Goal: Task Accomplishment & Management: Manage account settings

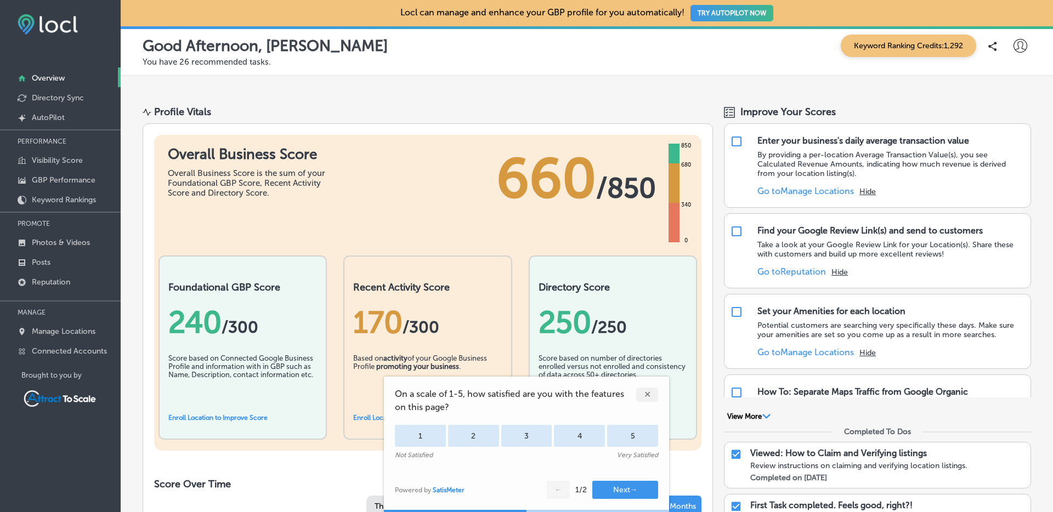
click at [644, 395] on div "✕" at bounding box center [647, 395] width 22 height 14
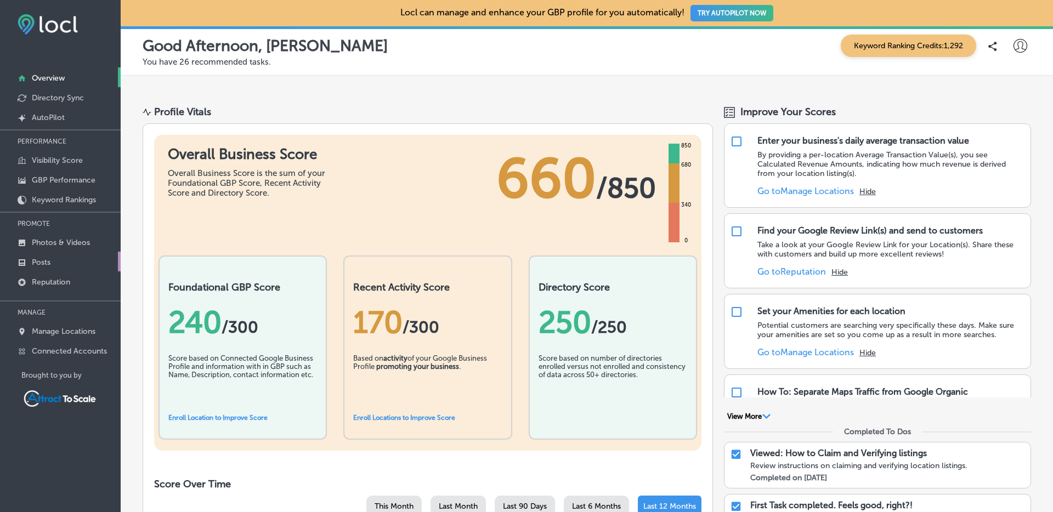
click at [48, 265] on p "Posts" at bounding box center [41, 262] width 19 height 9
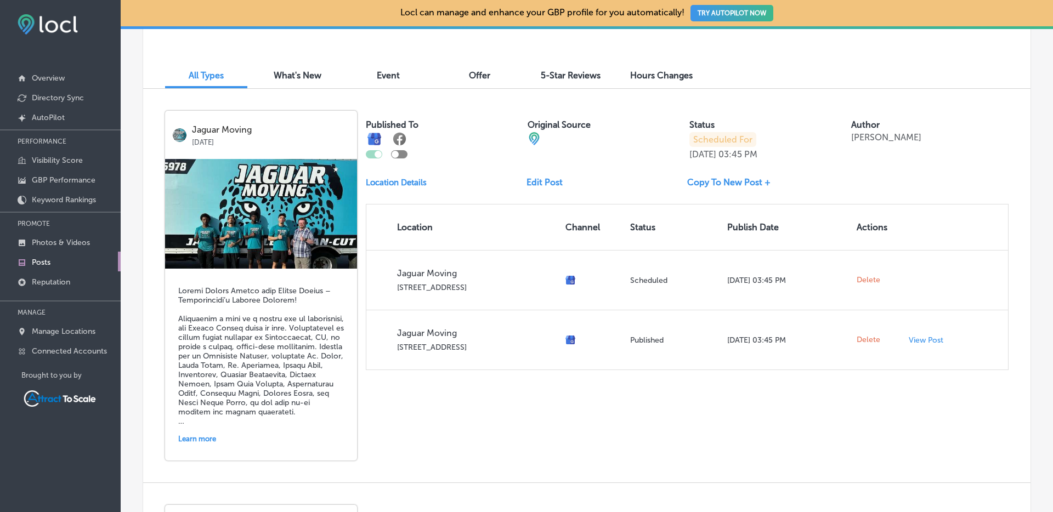
scroll to position [352, 0]
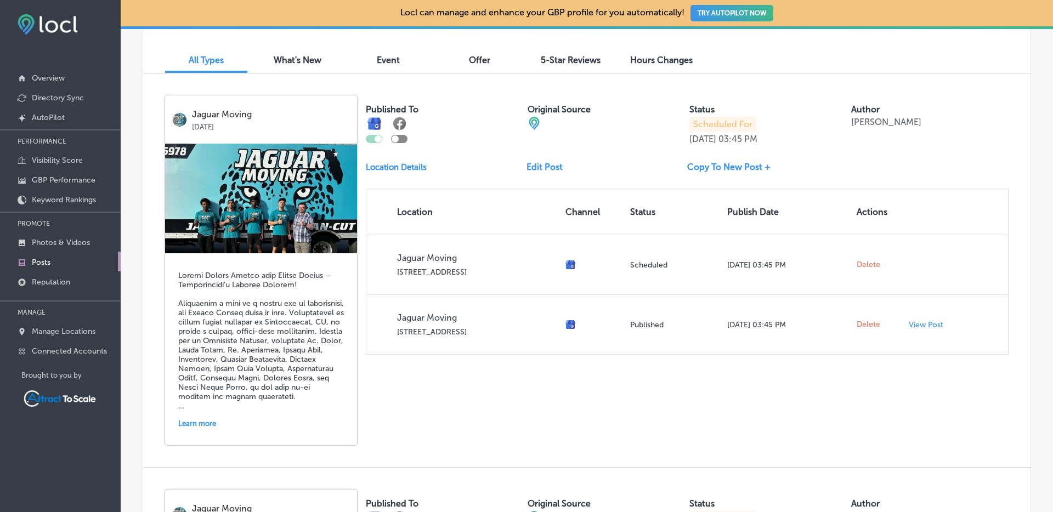
click at [703, 126] on p "Scheduled For" at bounding box center [722, 124] width 67 height 15
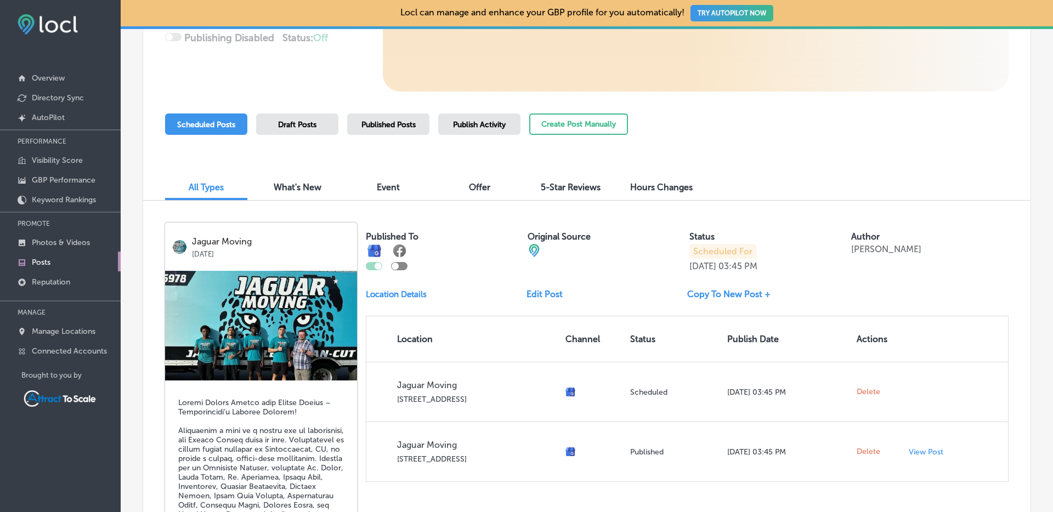
scroll to position [197, 0]
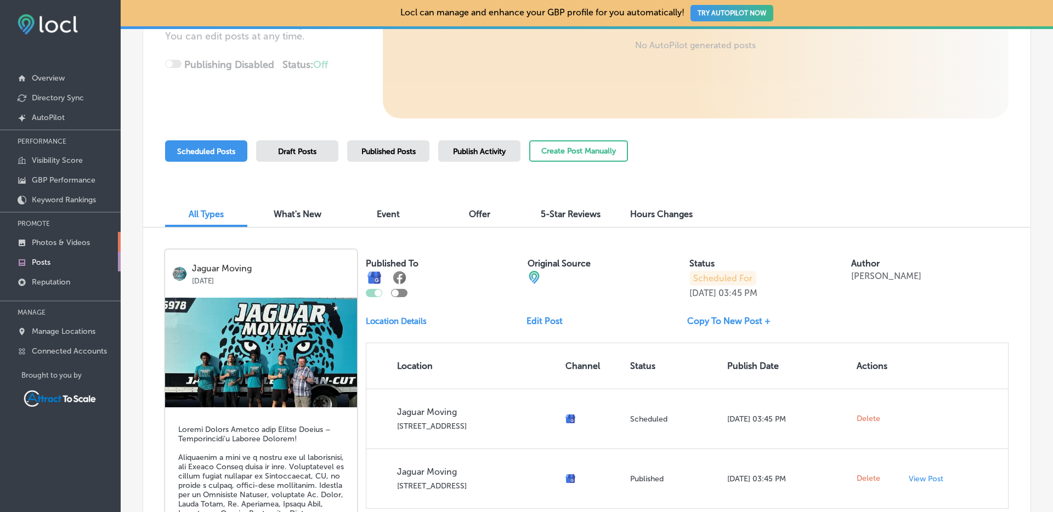
click at [56, 243] on p "Photos & Videos" at bounding box center [61, 242] width 58 height 9
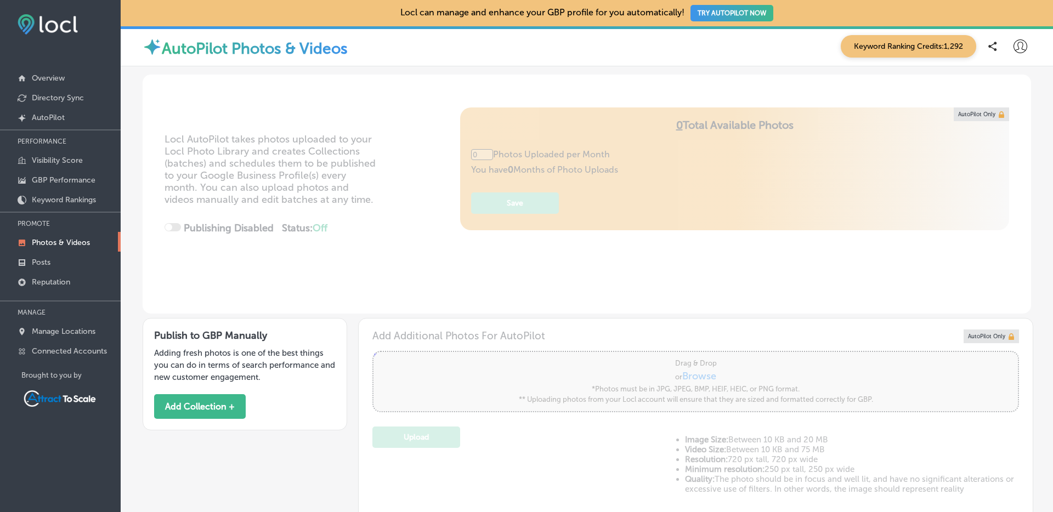
type input "5"
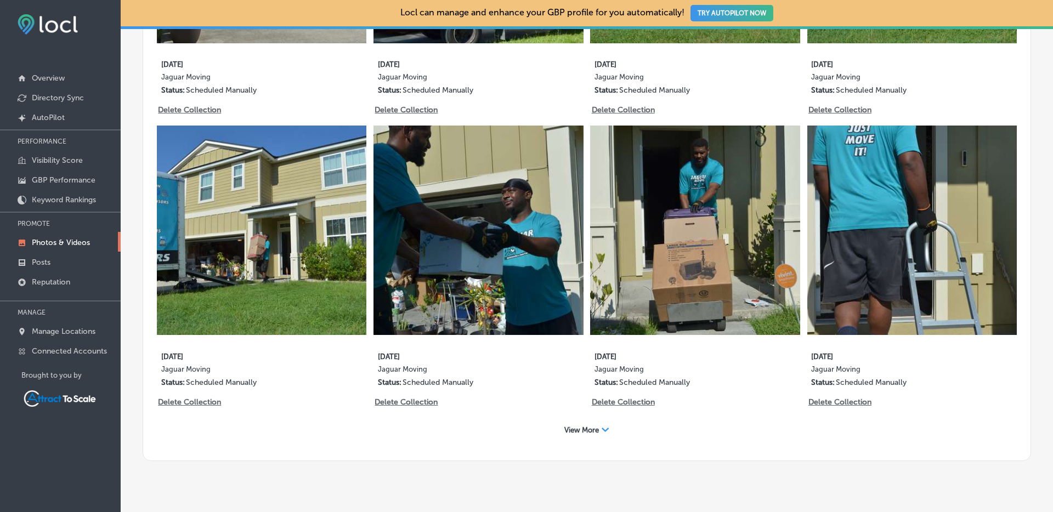
scroll to position [1644, 0]
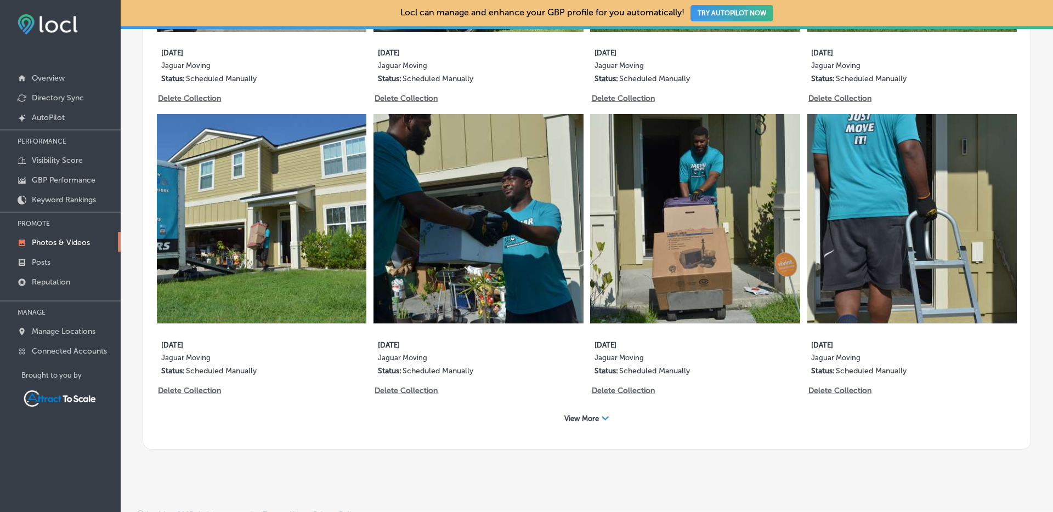
click at [594, 415] on span "View More" at bounding box center [581, 419] width 35 height 8
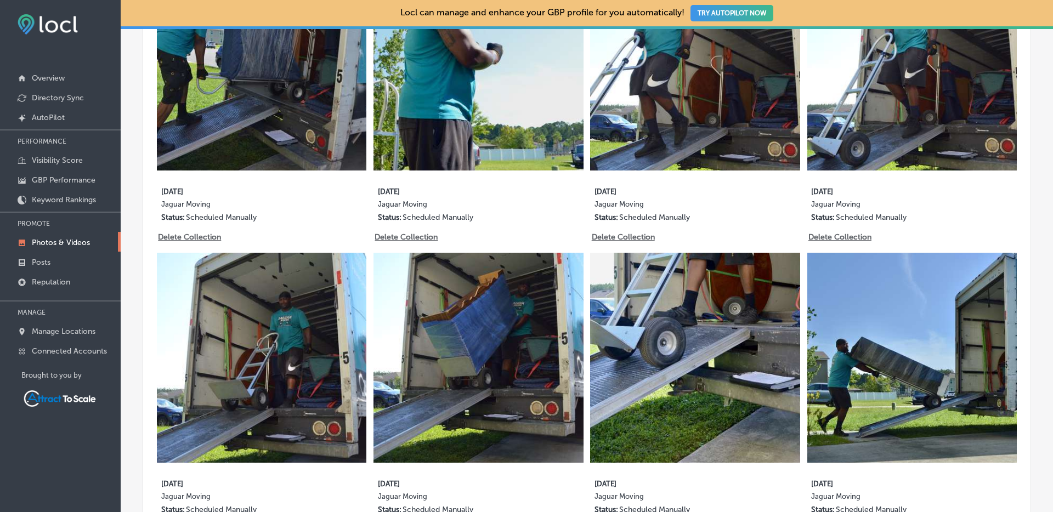
scroll to position [470, 0]
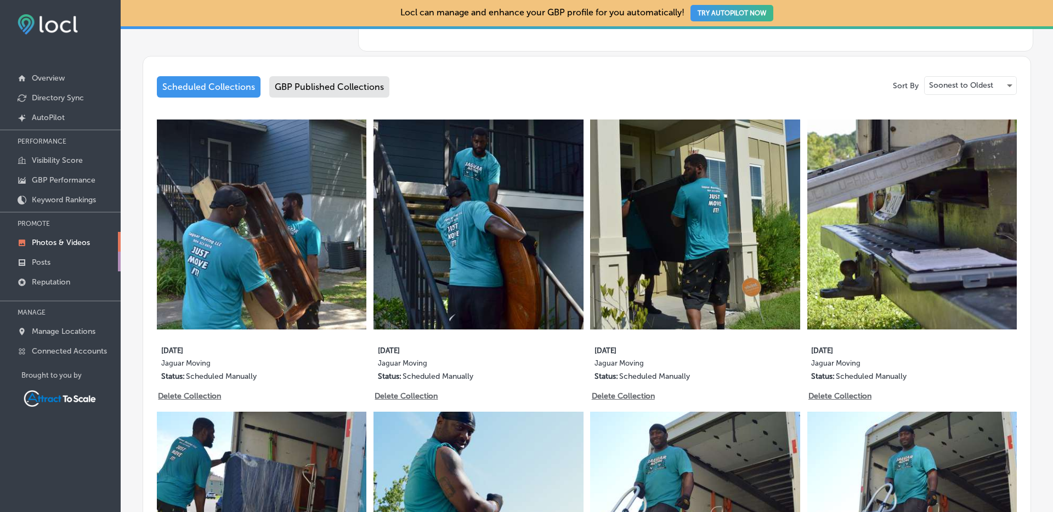
click at [38, 255] on link "Posts" at bounding box center [60, 262] width 121 height 20
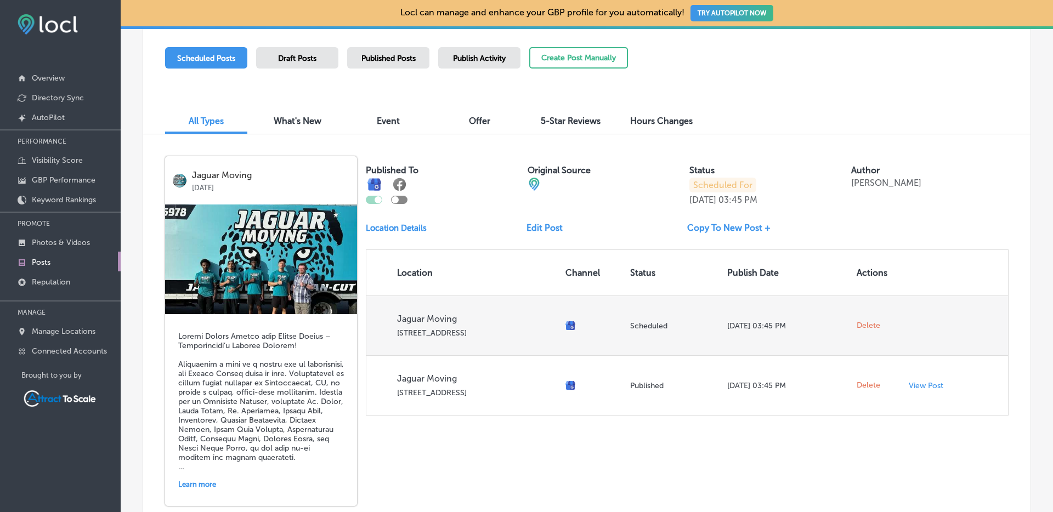
scroll to position [163, 0]
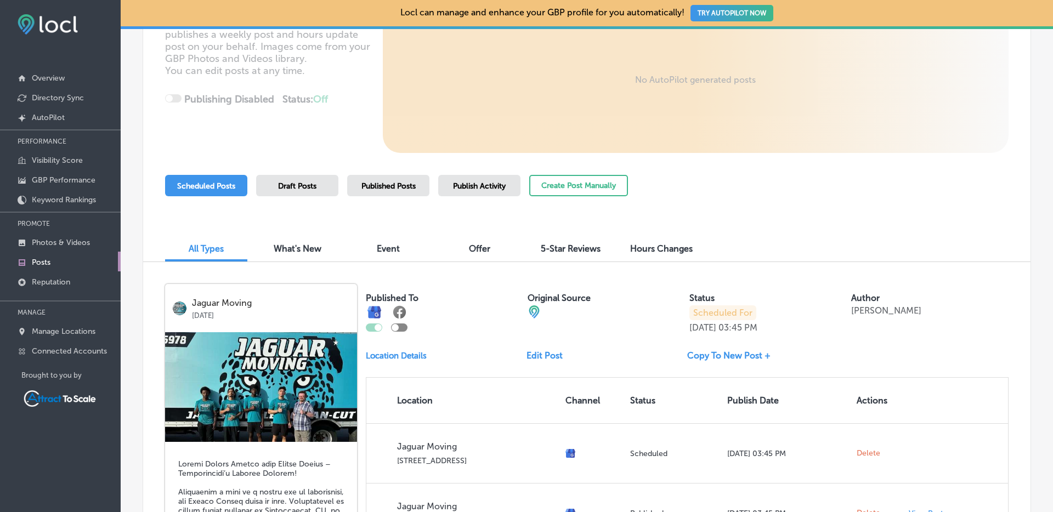
click at [378, 187] on span "Published Posts" at bounding box center [388, 186] width 54 height 9
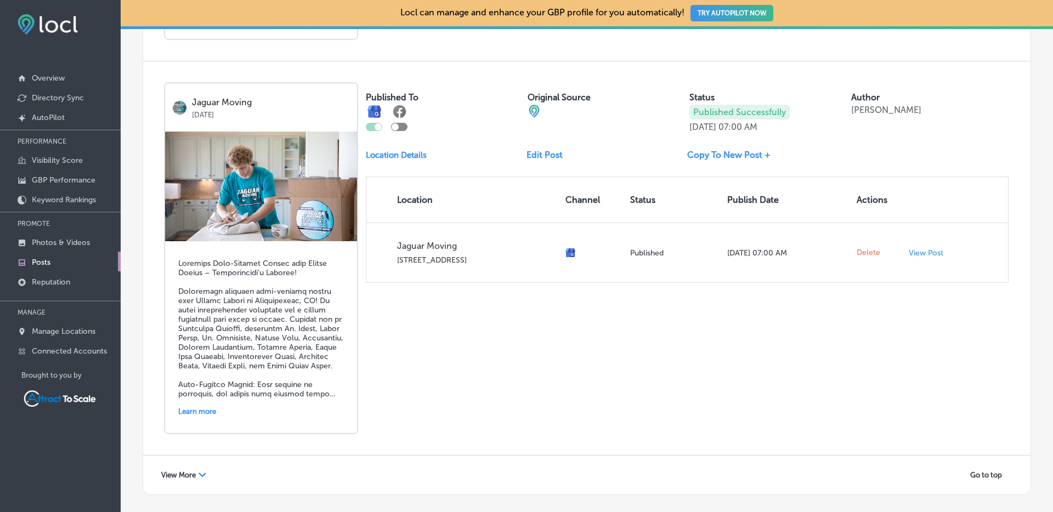
scroll to position [2318, 0]
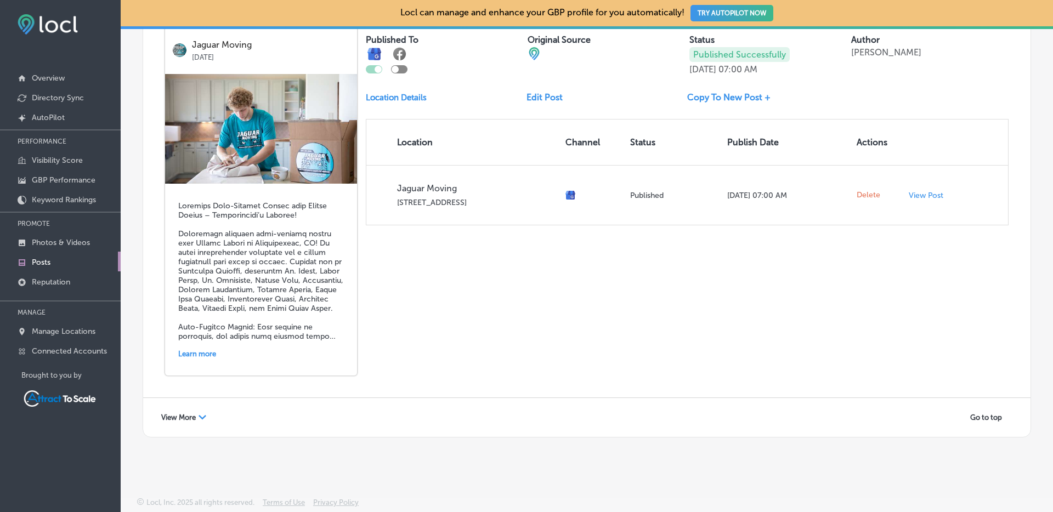
click at [185, 417] on span "View More" at bounding box center [178, 417] width 35 height 8
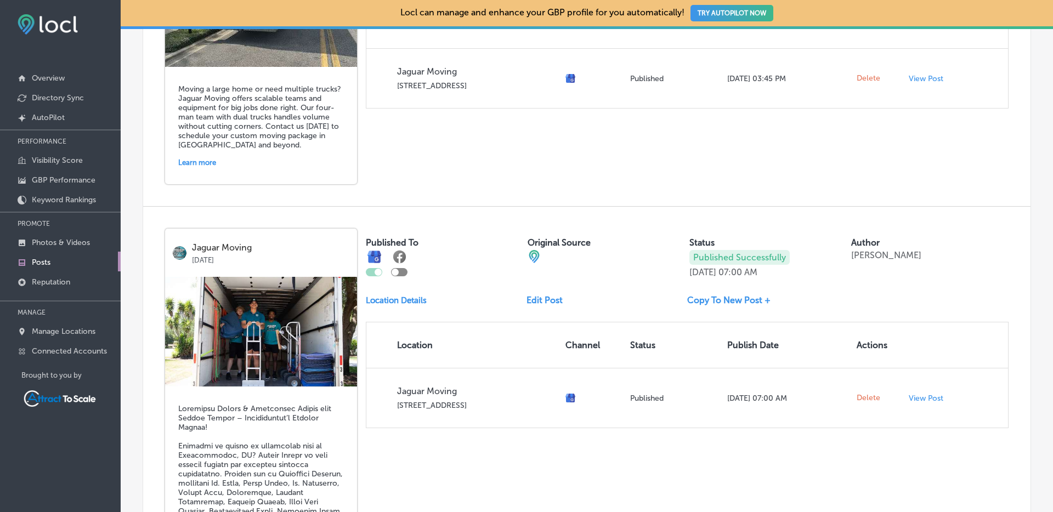
scroll to position [0, 0]
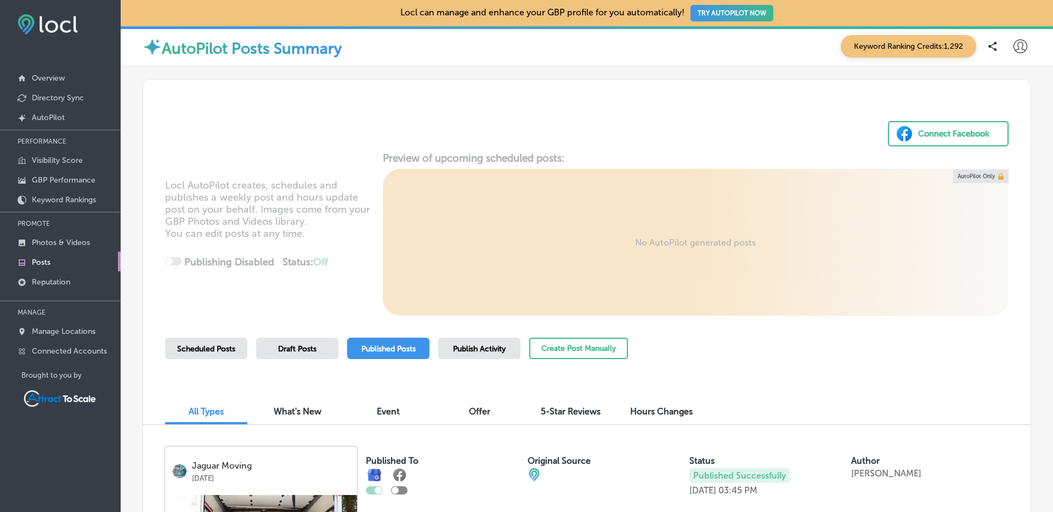
click at [199, 341] on div "Scheduled Posts" at bounding box center [206, 348] width 82 height 21
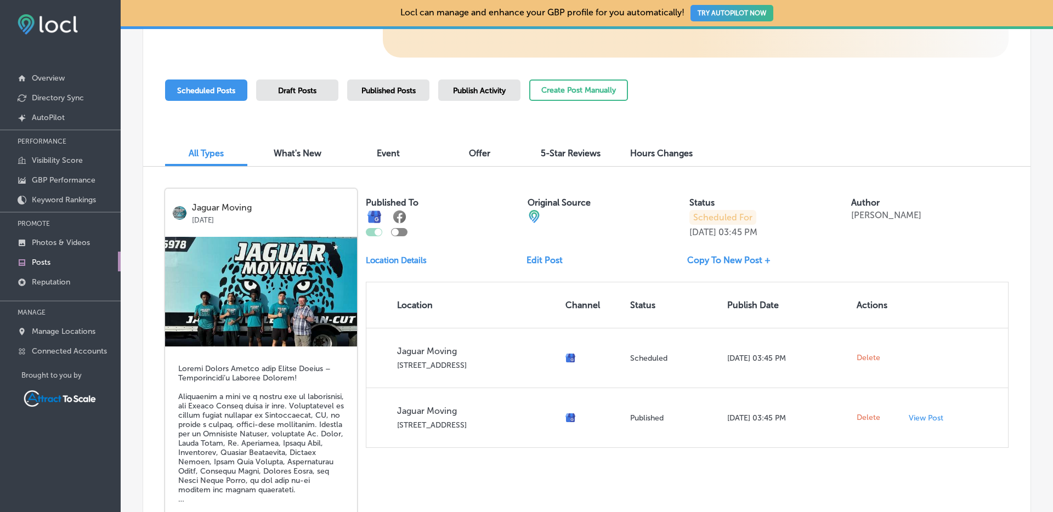
scroll to position [290, 0]
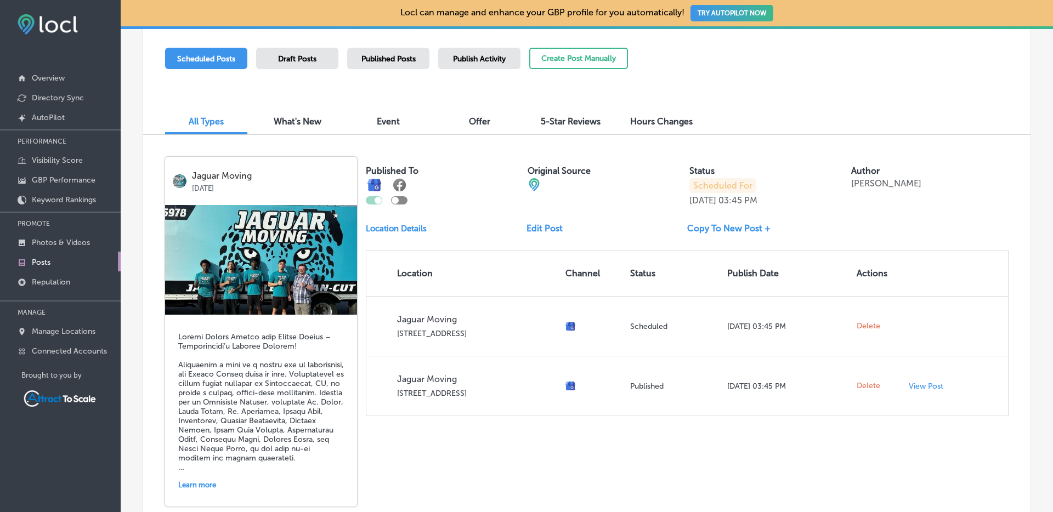
click at [550, 232] on link "Edit Post" at bounding box center [548, 228] width 45 height 10
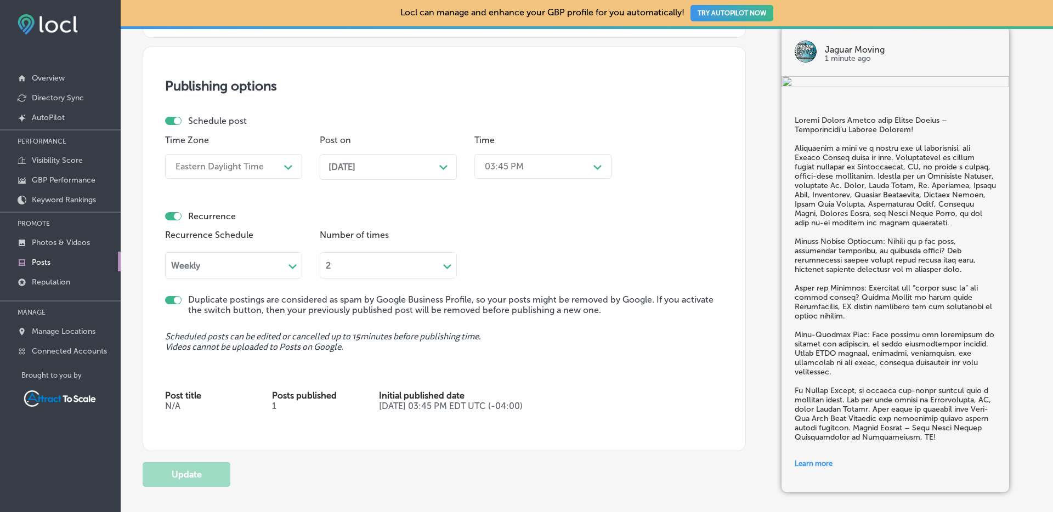
scroll to position [978, 0]
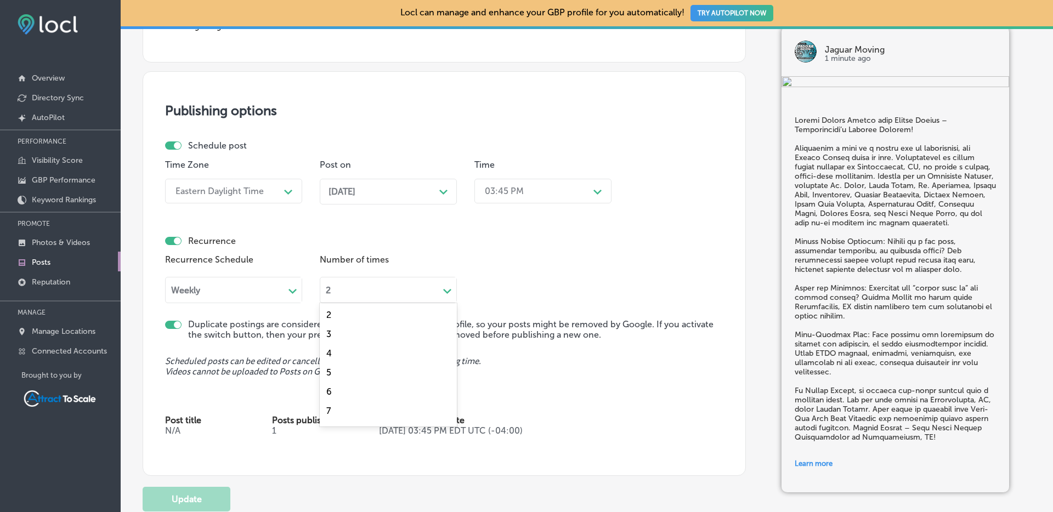
click at [353, 291] on div "2" at bounding box center [379, 290] width 118 height 13
click at [310, 242] on div "Recurrence" at bounding box center [444, 241] width 558 height 10
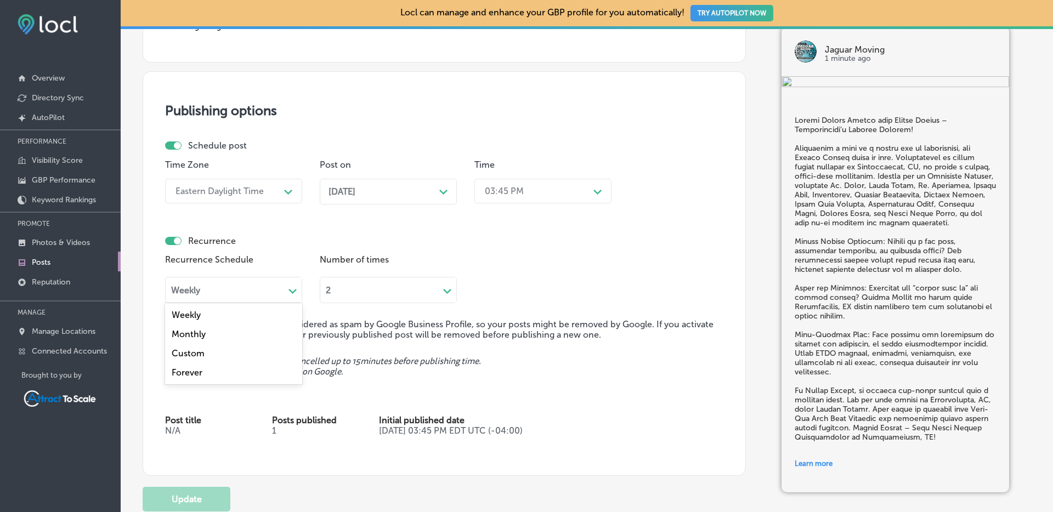
click at [280, 284] on div "Weekly Path Created with Sketch." at bounding box center [233, 290] width 137 height 26
click at [194, 319] on div "Weekly" at bounding box center [233, 314] width 137 height 19
checkbox input "true"
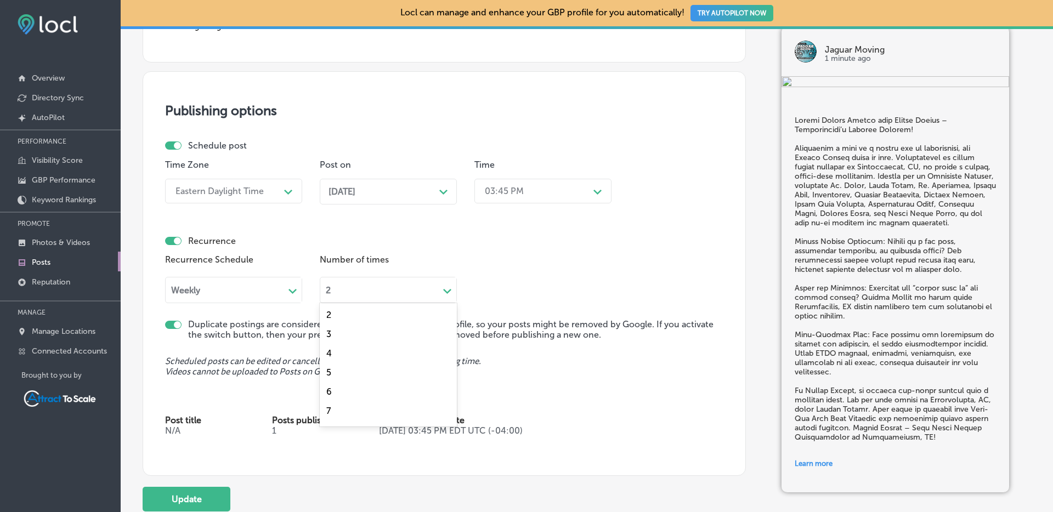
click at [364, 284] on div "2" at bounding box center [379, 290] width 118 height 13
click at [513, 353] on div "Publishing options Schedule post Time Zone Eastern Daylight Time Path Created w…" at bounding box center [444, 273] width 603 height 405
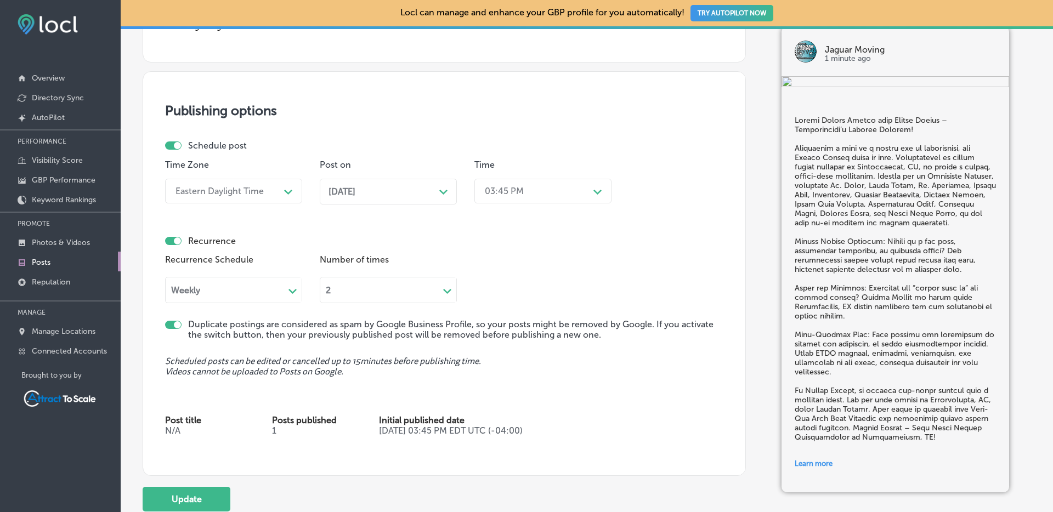
click at [378, 287] on div "2" at bounding box center [379, 290] width 118 height 13
click at [462, 373] on span "Scheduled posts can be edited or cancelled up to 15 minutes before publishing t…" at bounding box center [444, 366] width 558 height 21
click at [189, 290] on div "Weekly" at bounding box center [185, 290] width 29 height 10
click at [217, 287] on div "Weekly" at bounding box center [225, 290] width 118 height 13
click at [350, 284] on div "2" at bounding box center [379, 290] width 118 height 13
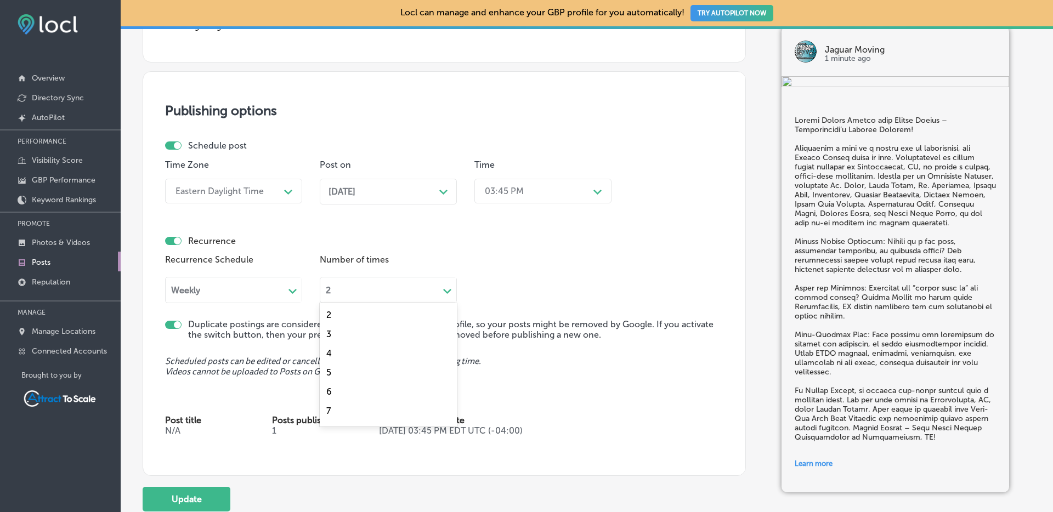
click at [188, 287] on div "Weekly" at bounding box center [185, 290] width 29 height 10
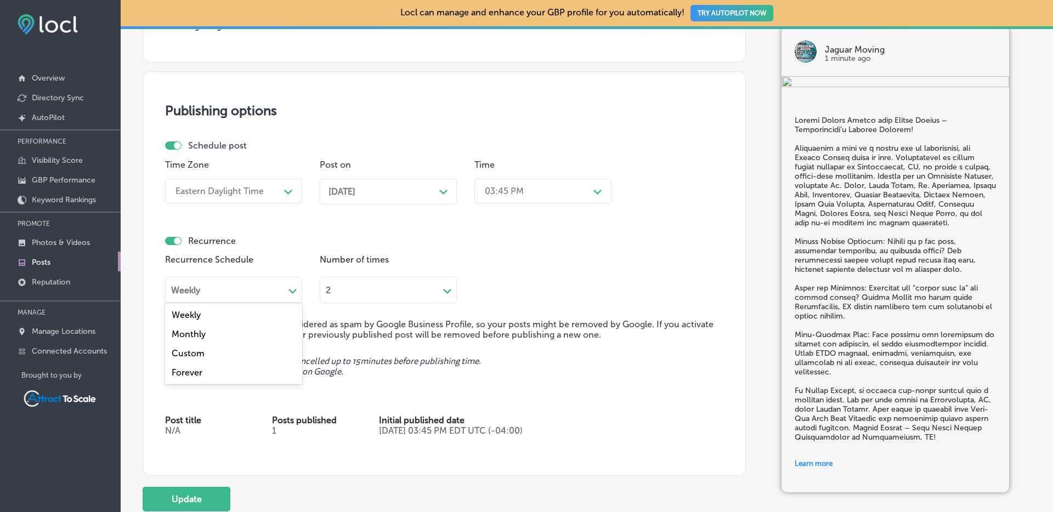
click at [288, 253] on div "Recurrence Schedule option Weekly, selected. option Weekly focused, 1 of 4. 4 r…" at bounding box center [233, 278] width 137 height 52
click at [211, 286] on div "Weekly" at bounding box center [225, 290] width 118 height 13
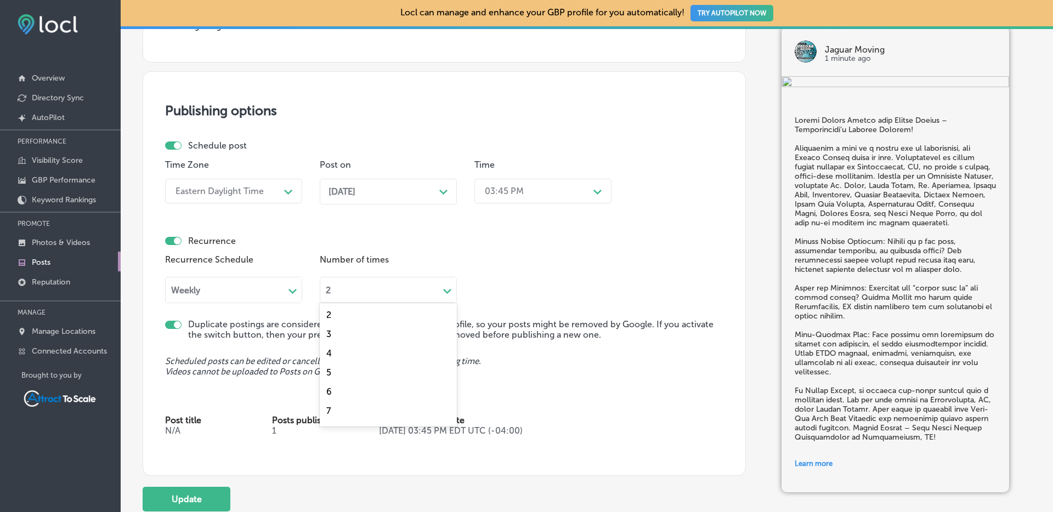
click at [373, 290] on div "2" at bounding box center [379, 290] width 118 height 13
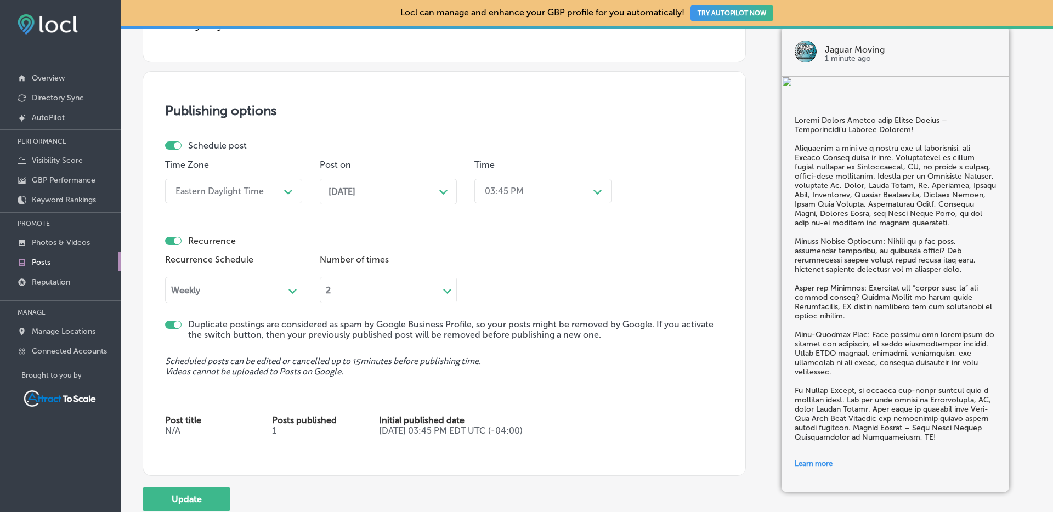
click at [478, 231] on div "Recurrence Recurrence Schedule Weekly Path Created with Sketch. Number of times…" at bounding box center [444, 266] width 558 height 73
click at [214, 285] on div "Weekly" at bounding box center [225, 290] width 118 height 13
click at [326, 233] on div "Recurrence Recurrence Schedule option Weekly, selected. option Weekly focused, …" at bounding box center [444, 266] width 558 height 73
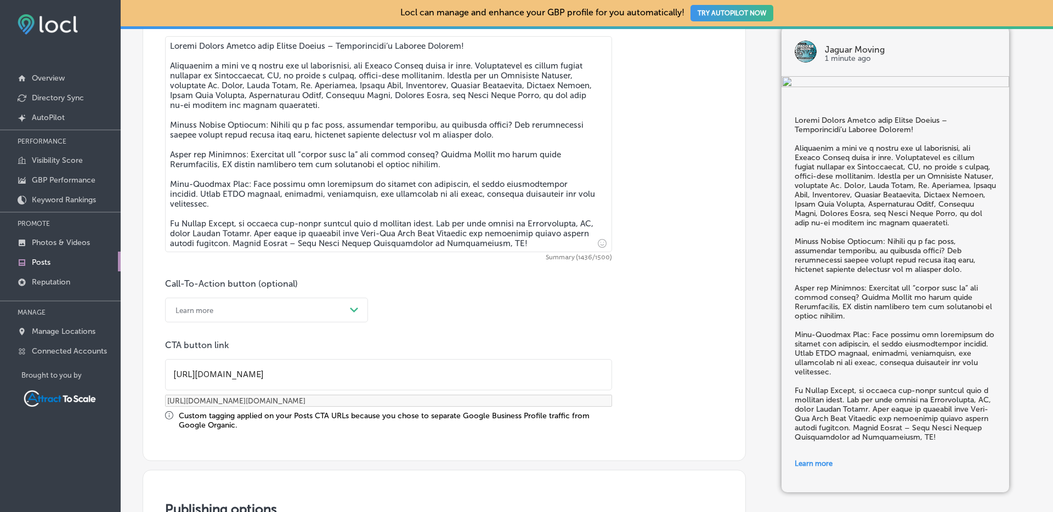
scroll to position [1005, 0]
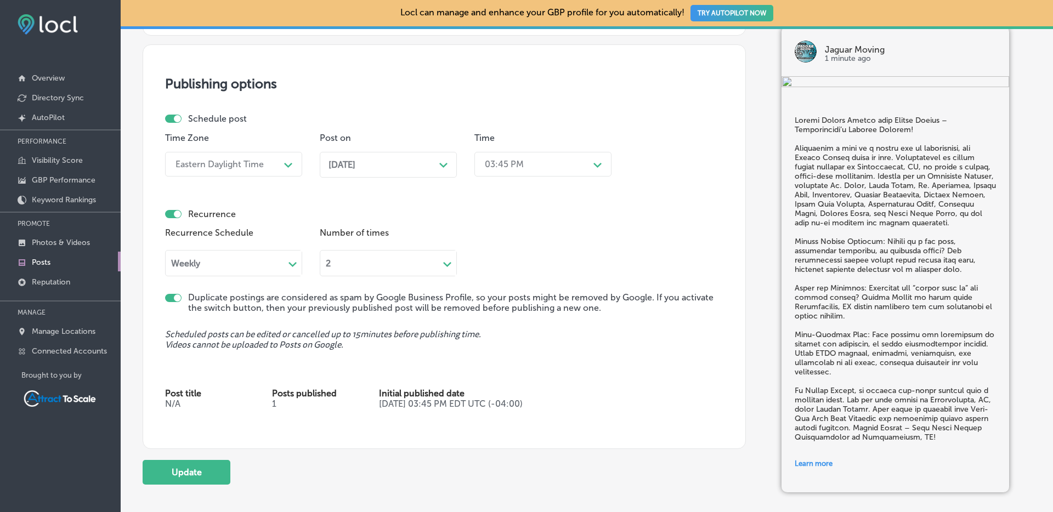
click at [347, 264] on div "2" at bounding box center [379, 263] width 118 height 13
click at [300, 223] on div "Recurrence Recurrence Schedule Weekly Path Created with Sketch. Number of times…" at bounding box center [444, 239] width 558 height 73
click at [336, 257] on div "2" at bounding box center [379, 263] width 118 height 13
click at [519, 325] on div "Publishing options Schedule post Time Zone Eastern Daylight Time Path Created w…" at bounding box center [444, 246] width 603 height 405
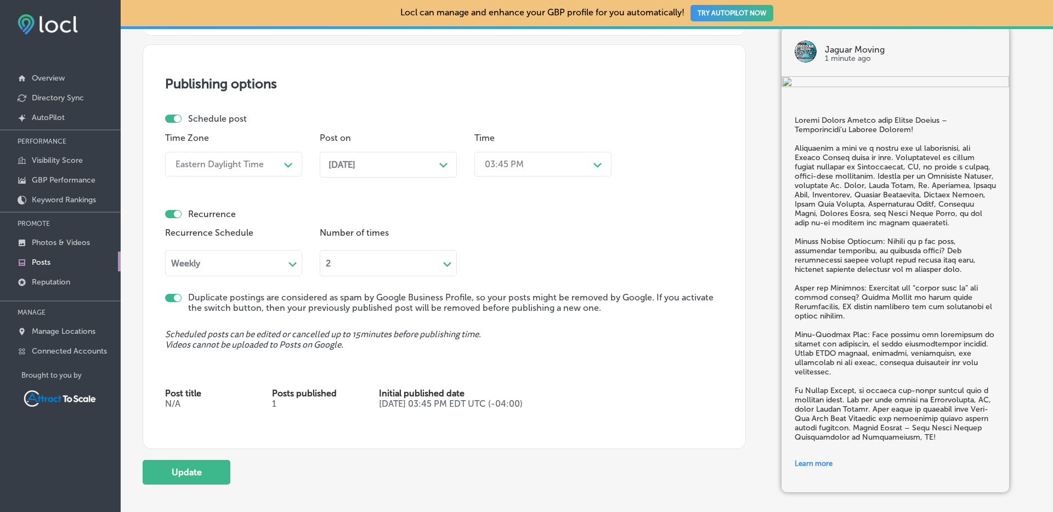
scroll to position [14, 0]
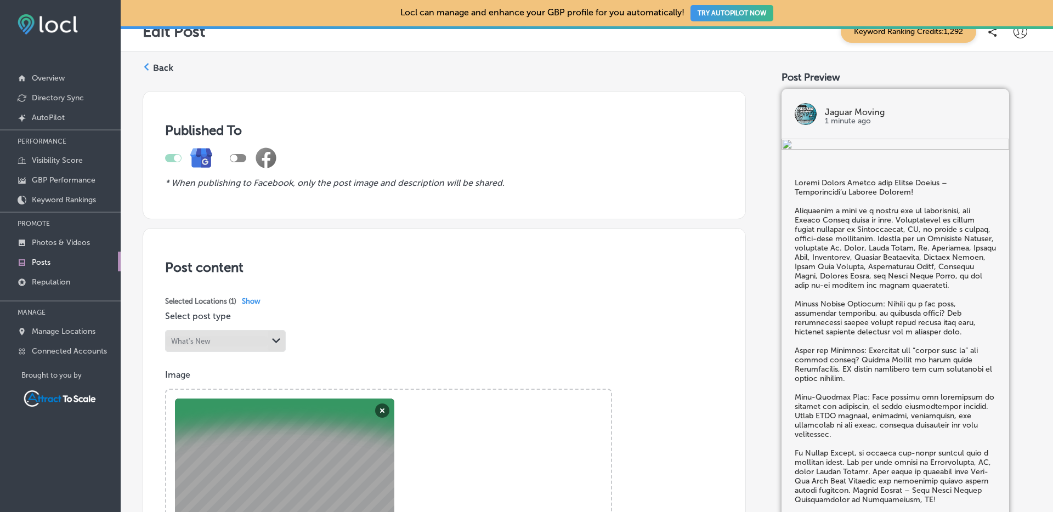
click at [157, 62] on label "Back" at bounding box center [163, 68] width 20 height 12
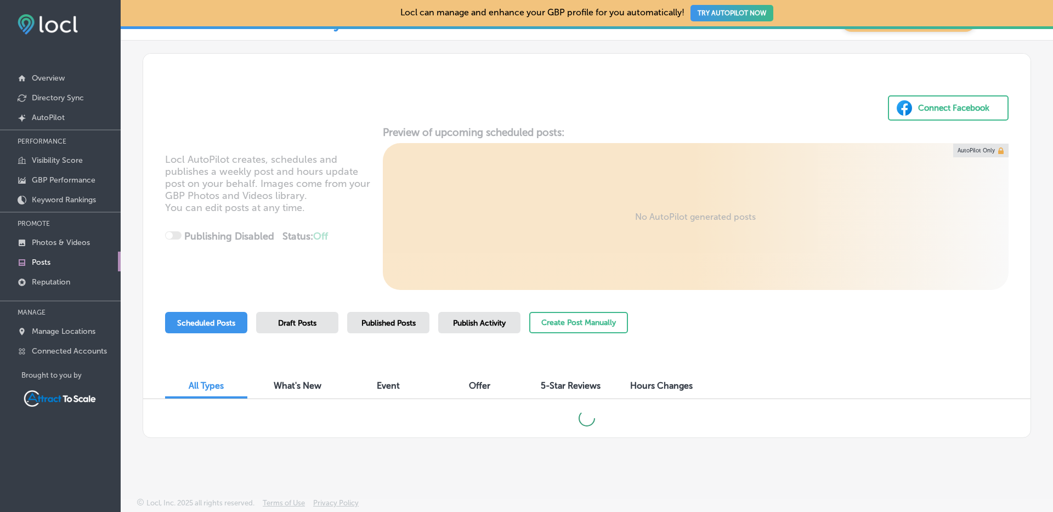
scroll to position [26, 0]
click at [388, 330] on div "Published Posts" at bounding box center [388, 321] width 82 height 21
click at [371, 320] on span "Published Posts" at bounding box center [388, 322] width 54 height 9
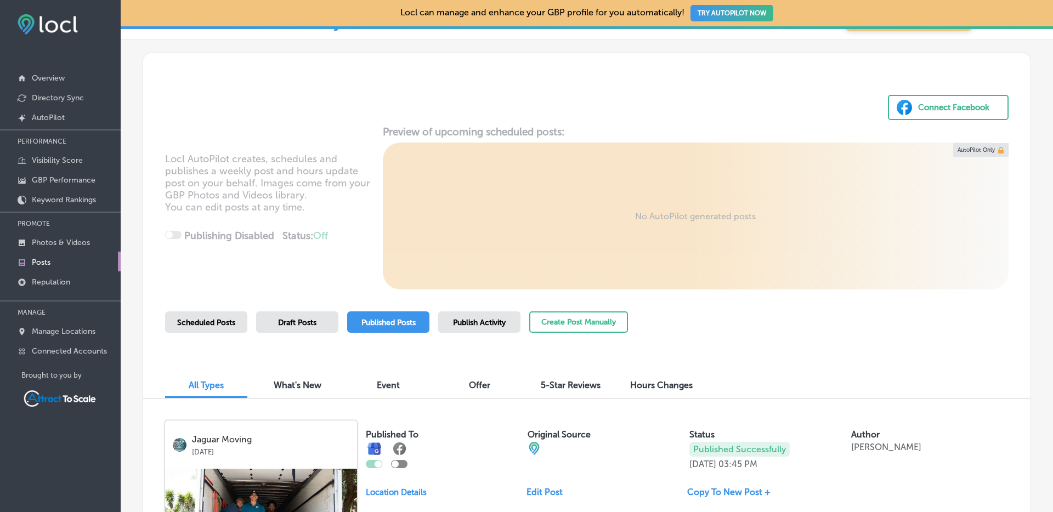
click at [150, 364] on div "All Types What's New Event Offer 5-Star Reviews Hours Changes" at bounding box center [586, 379] width 887 height 37
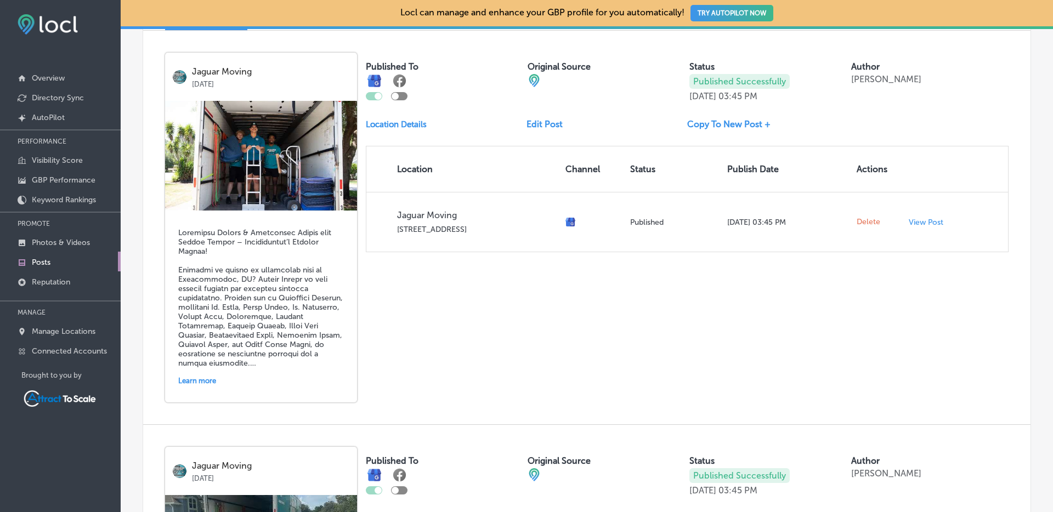
scroll to position [0, 0]
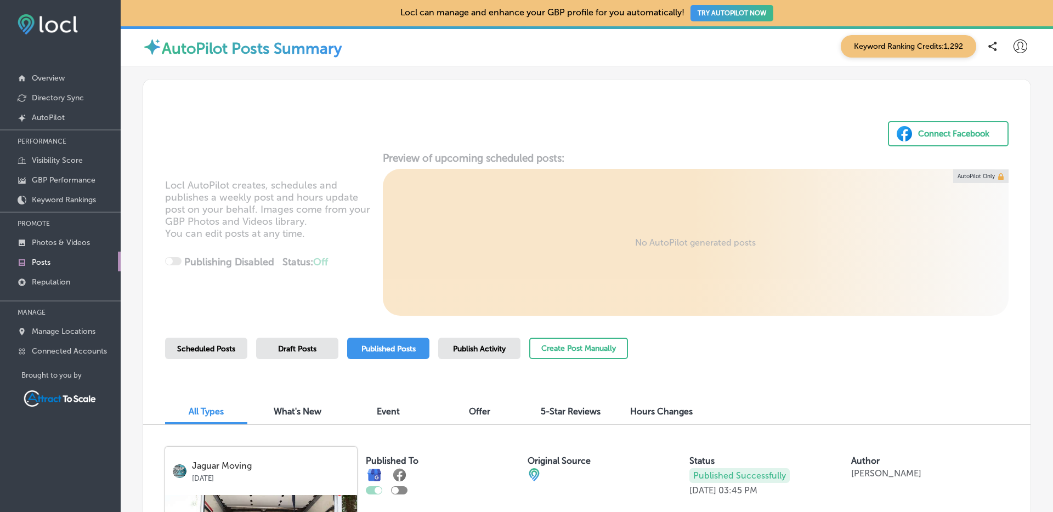
click at [202, 355] on div "Scheduled Posts" at bounding box center [206, 348] width 82 height 21
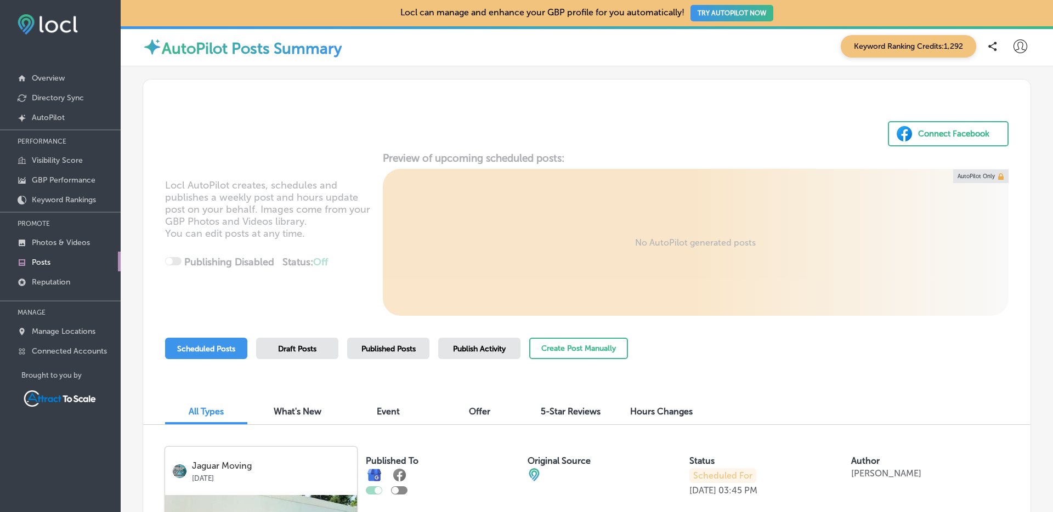
click at [469, 353] on span "Publish Activity" at bounding box center [479, 348] width 53 height 9
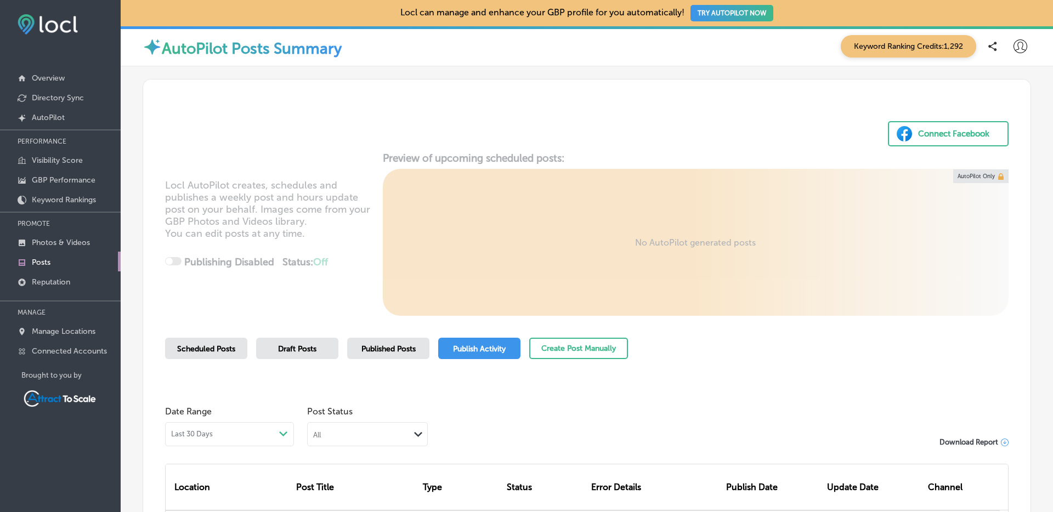
click at [398, 348] on span "Published Posts" at bounding box center [388, 348] width 54 height 9
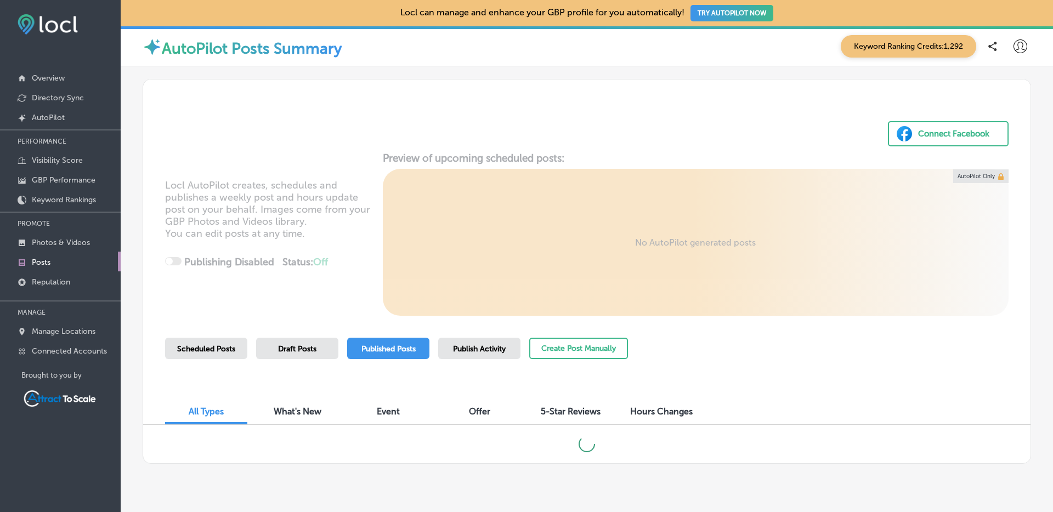
scroll to position [26, 0]
